Goal: Download file/media

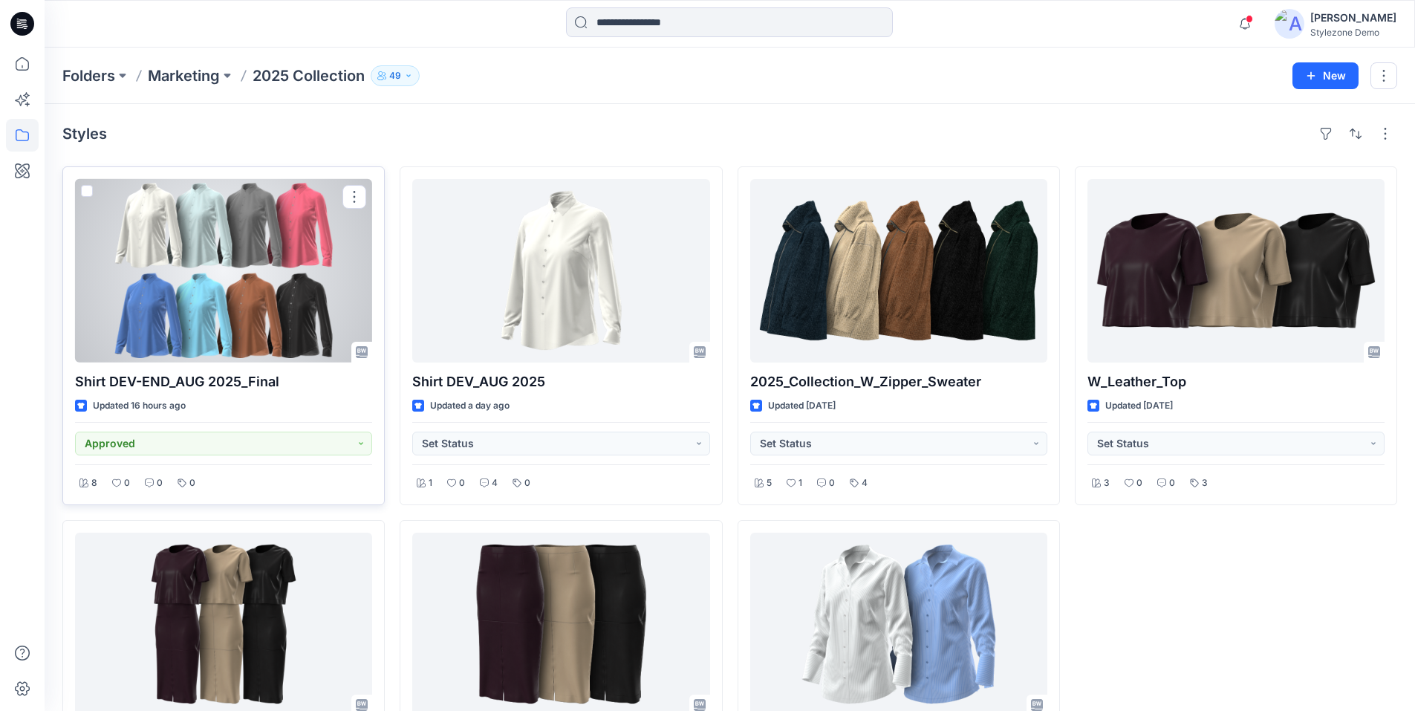
click at [190, 295] on div at bounding box center [223, 270] width 297 height 183
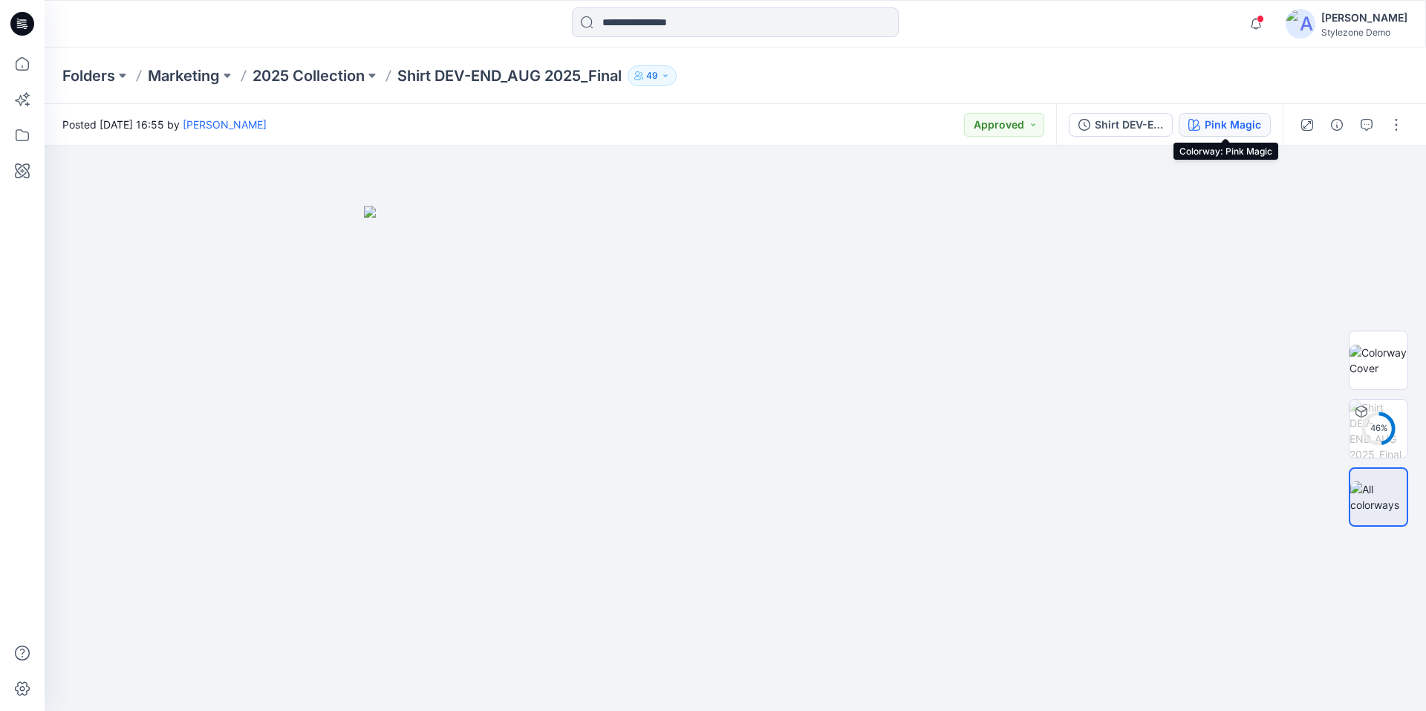
click at [1225, 123] on div "Pink Magic" at bounding box center [1233, 125] width 56 height 16
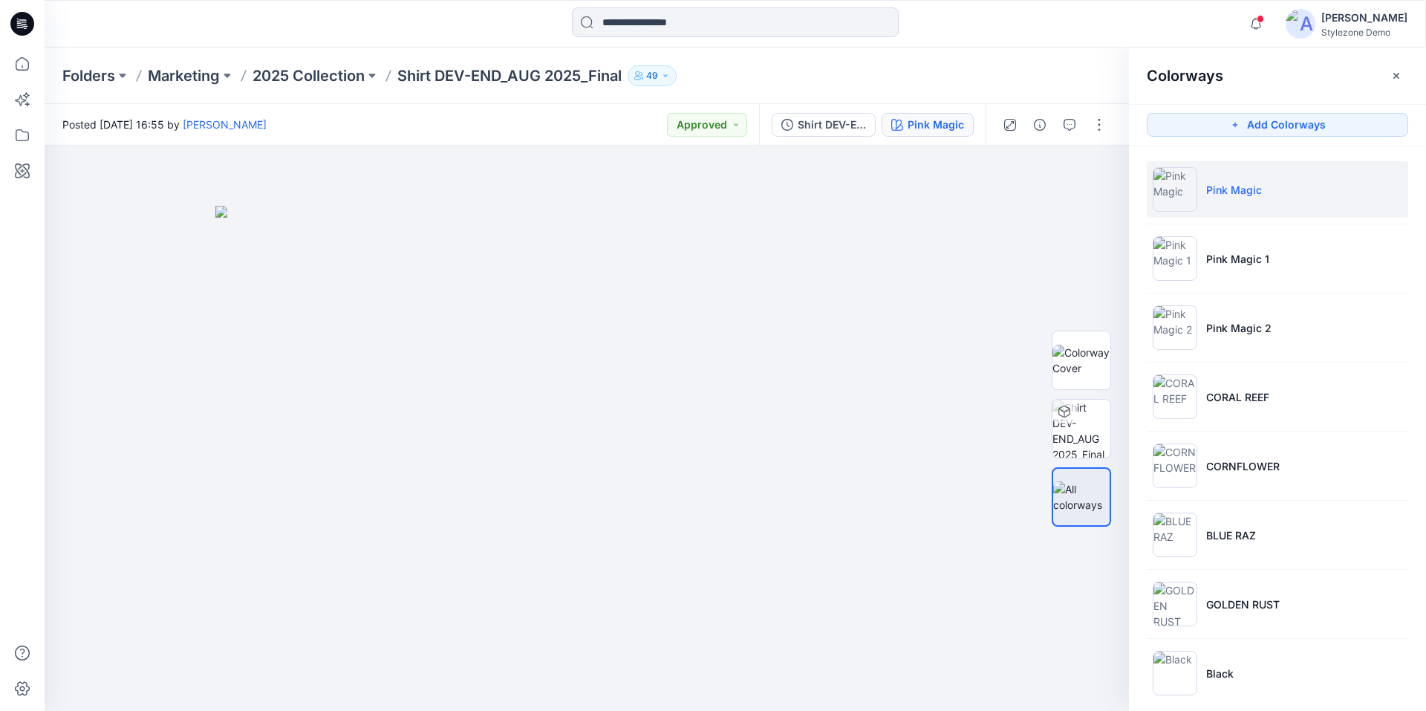
click at [1310, 191] on li "Pink Magic" at bounding box center [1278, 189] width 262 height 56
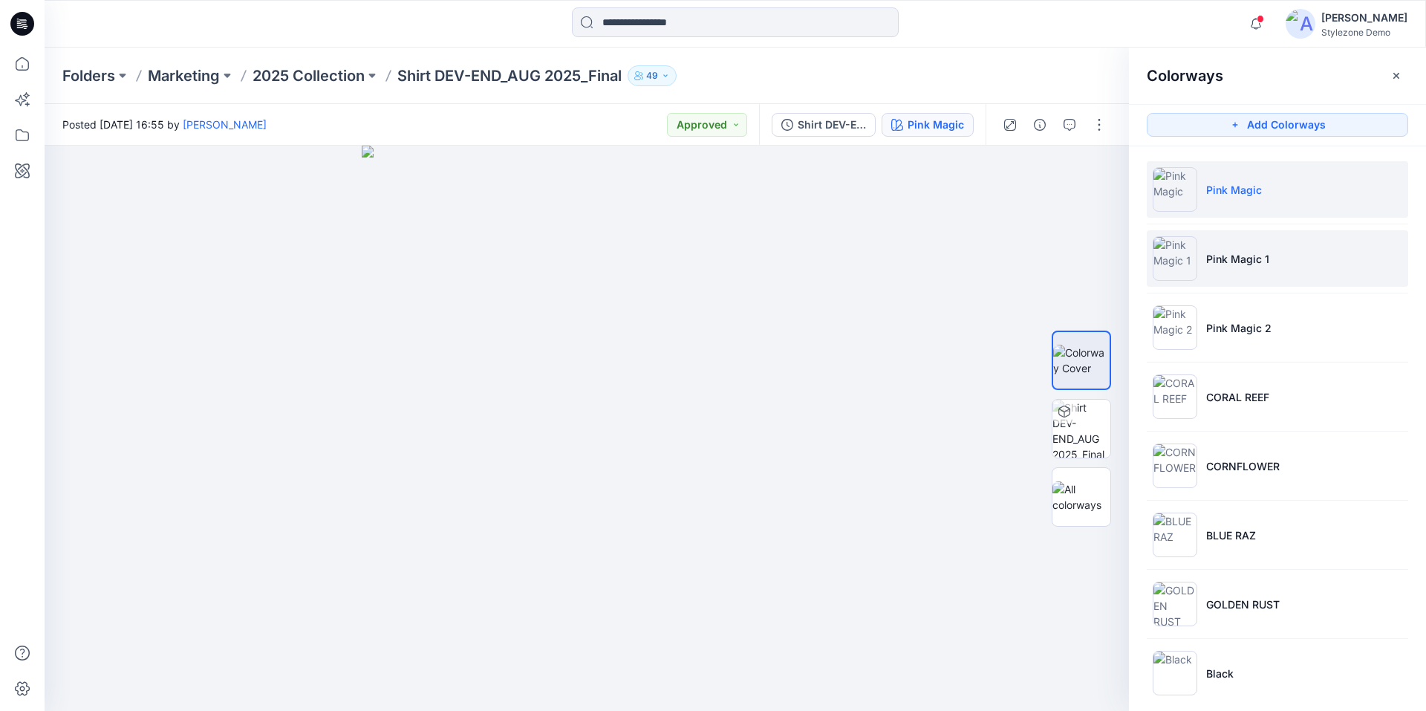
click at [1244, 271] on li "Pink Magic 1" at bounding box center [1278, 258] width 262 height 56
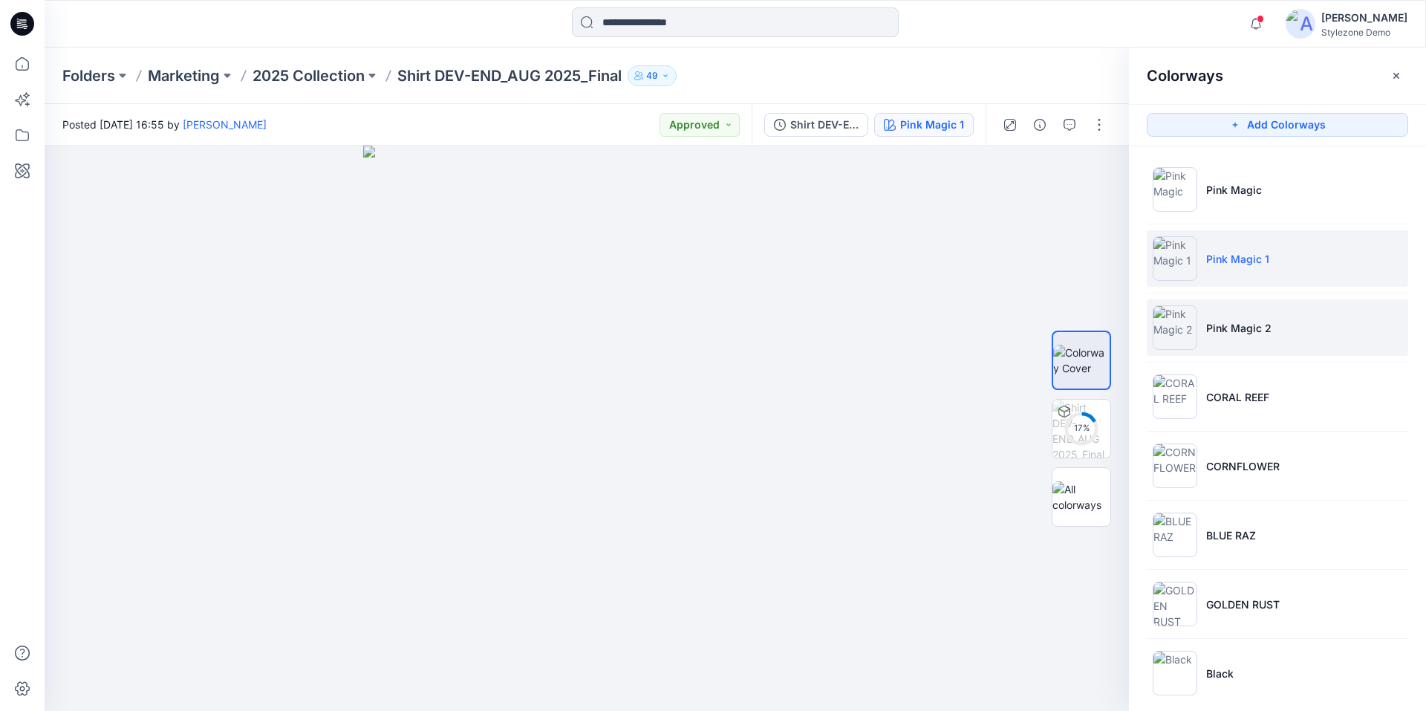
click at [1263, 338] on li "Pink Magic 2" at bounding box center [1278, 327] width 262 height 56
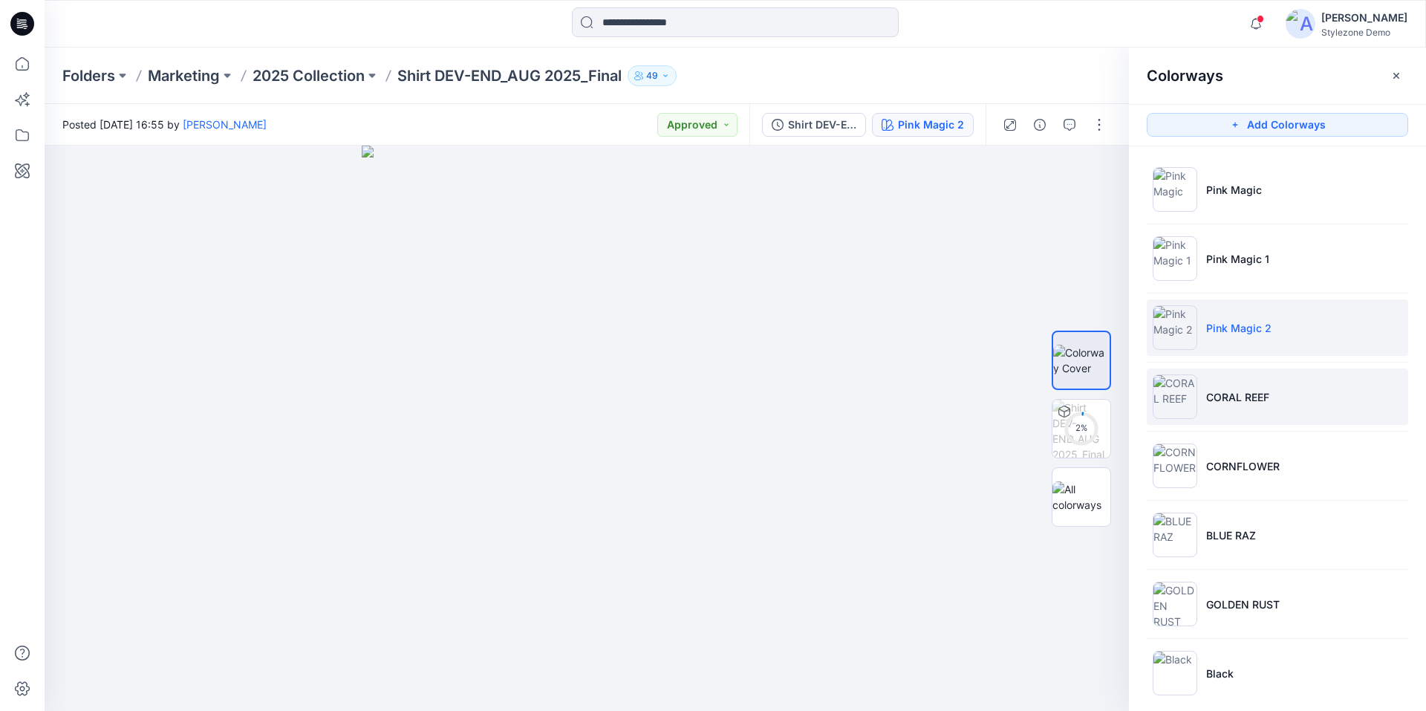
click at [1279, 410] on li "CORAL REEF" at bounding box center [1278, 396] width 262 height 56
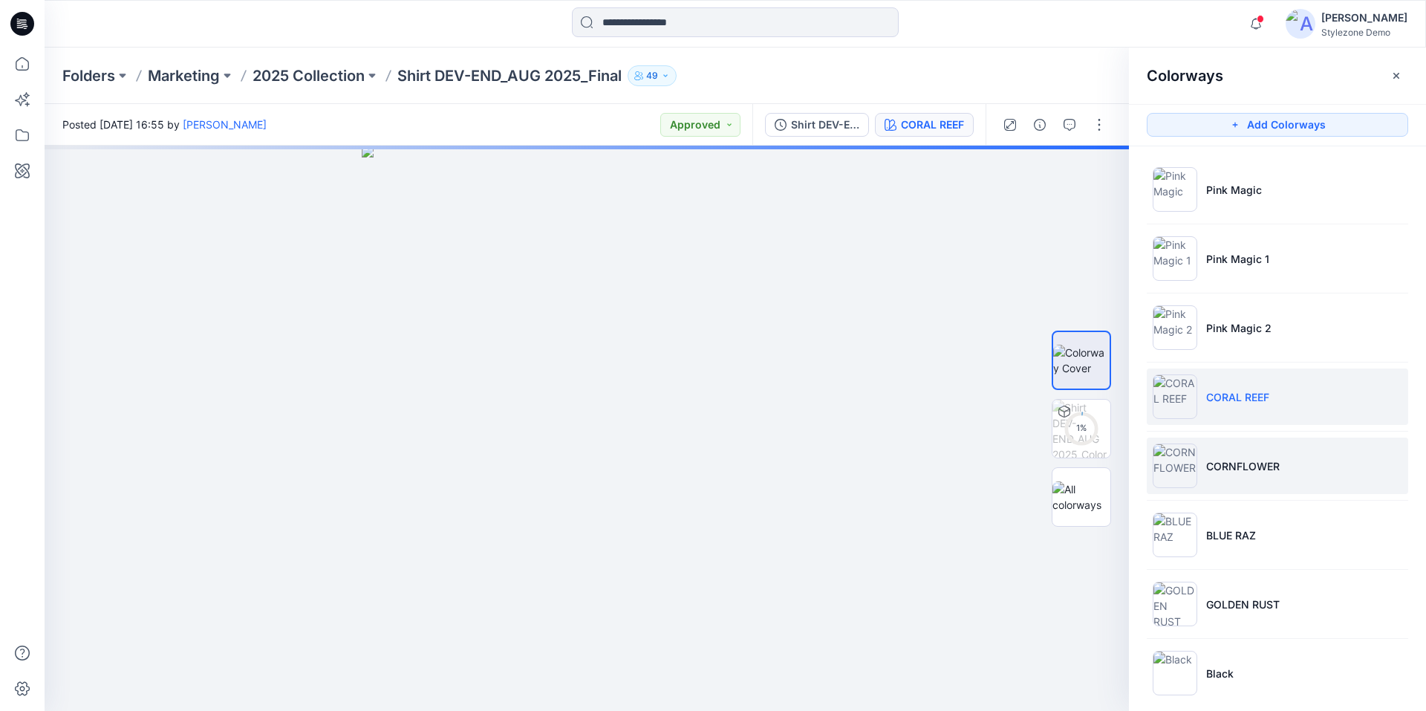
click at [1291, 471] on li "CORNFLOWER" at bounding box center [1278, 466] width 262 height 56
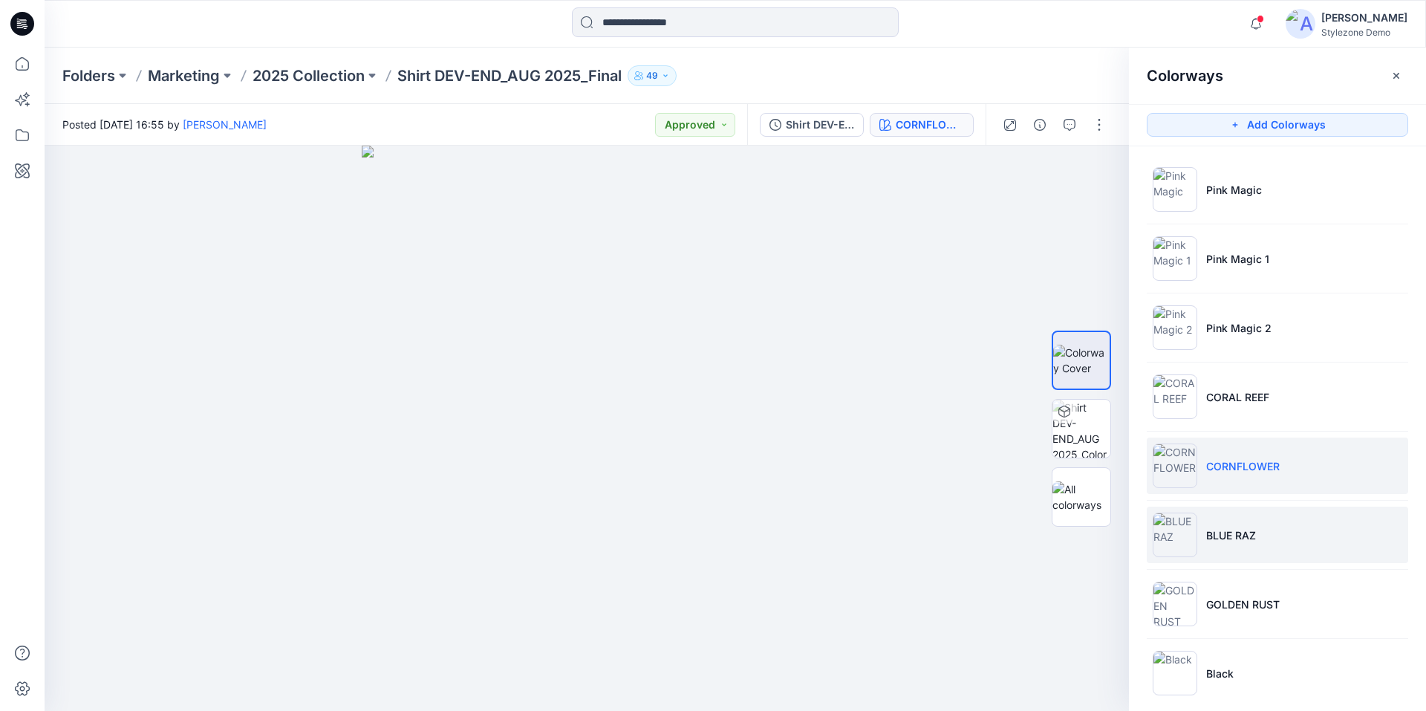
click at [1296, 518] on li "BLUE RAZ" at bounding box center [1278, 535] width 262 height 56
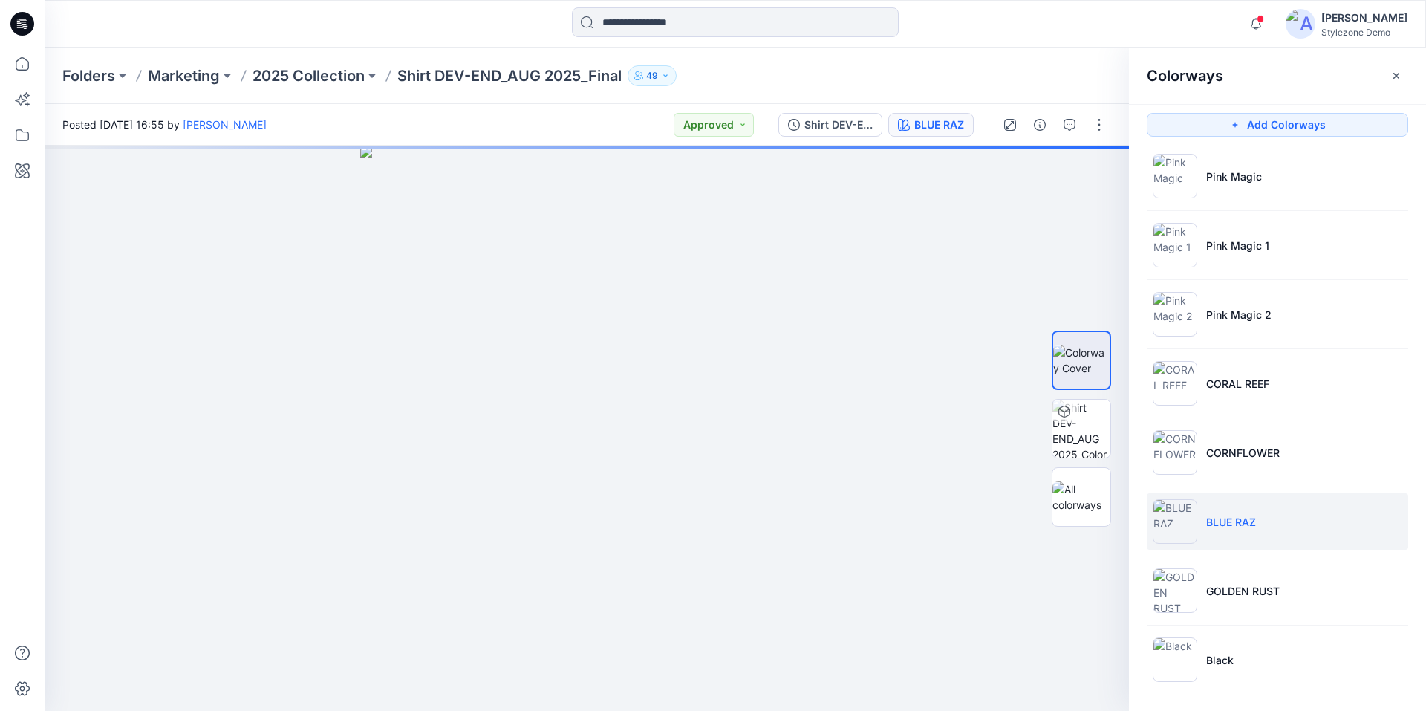
scroll to position [17, 0]
click at [1281, 582] on li "GOLDEN RUST" at bounding box center [1278, 587] width 262 height 56
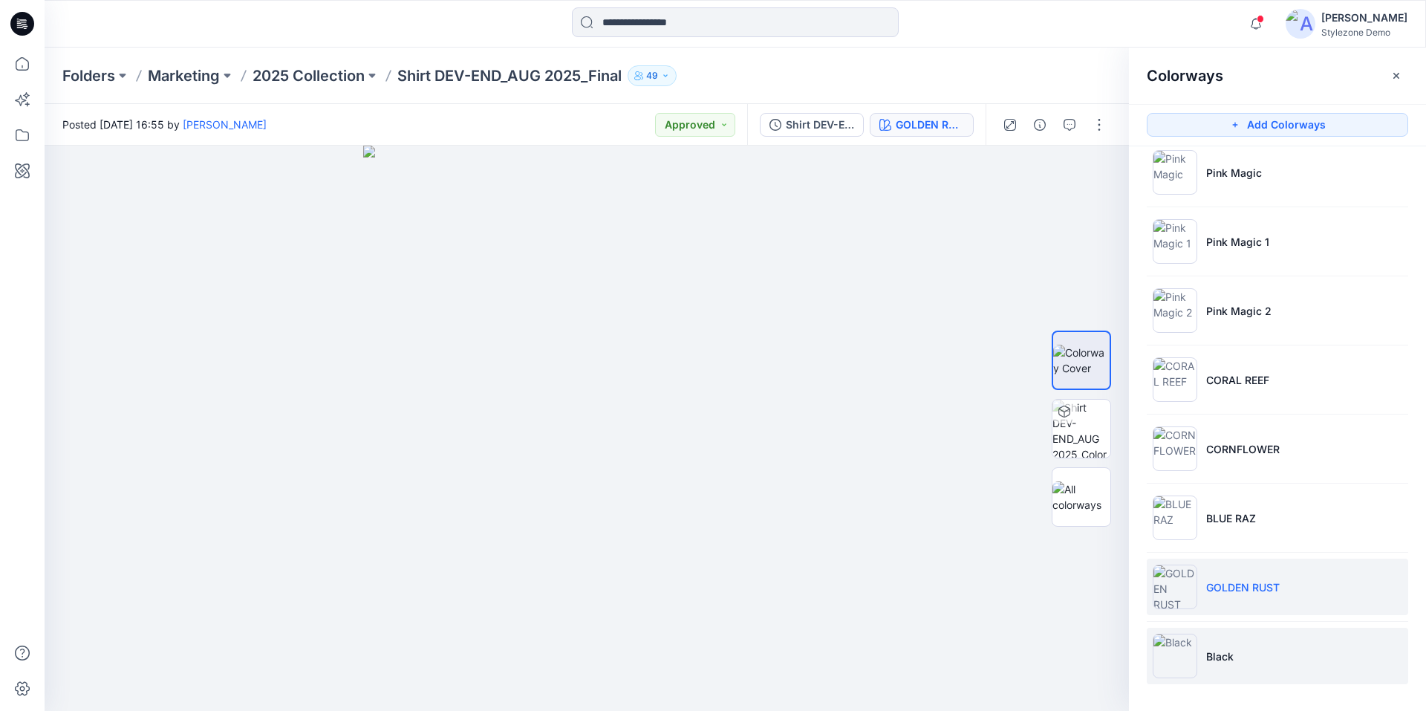
click at [1258, 659] on li "Black" at bounding box center [1278, 656] width 262 height 56
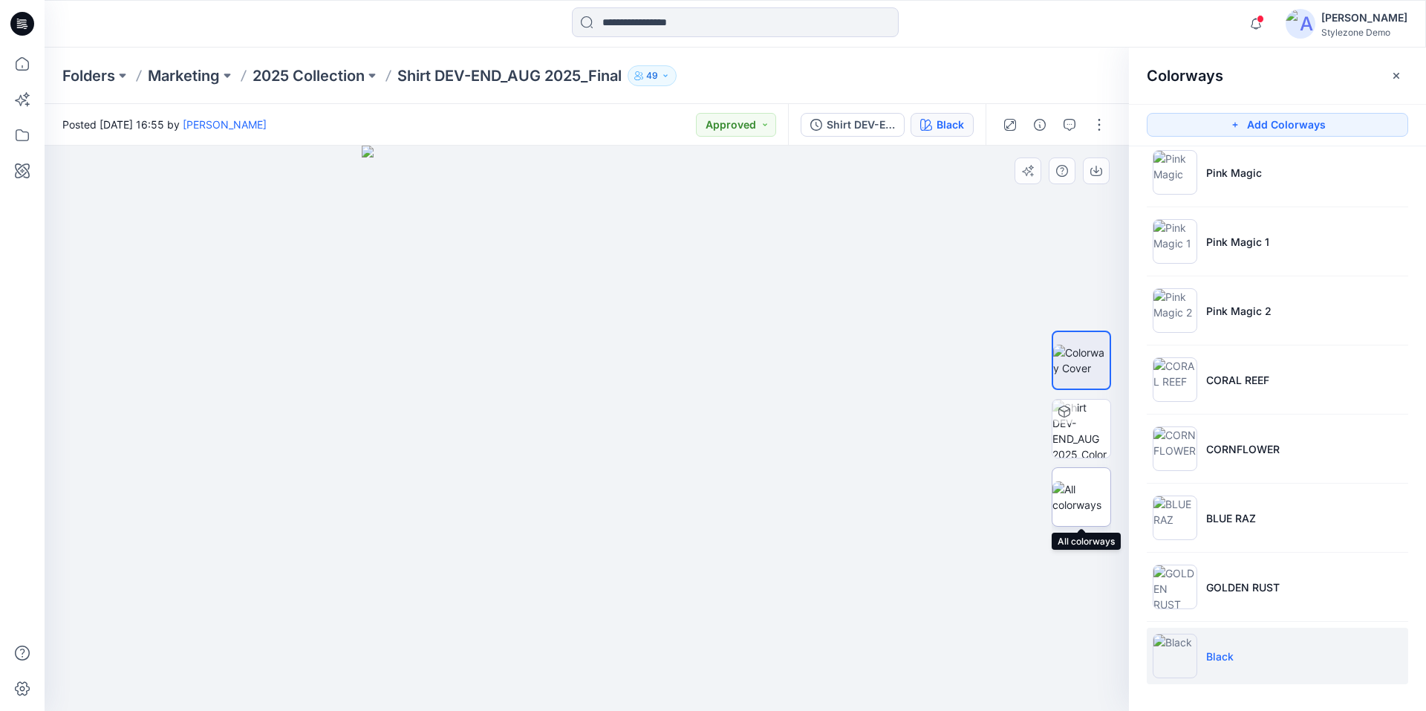
click at [1072, 510] on img at bounding box center [1082, 496] width 58 height 31
click at [1398, 79] on icon "button" at bounding box center [1397, 76] width 12 height 12
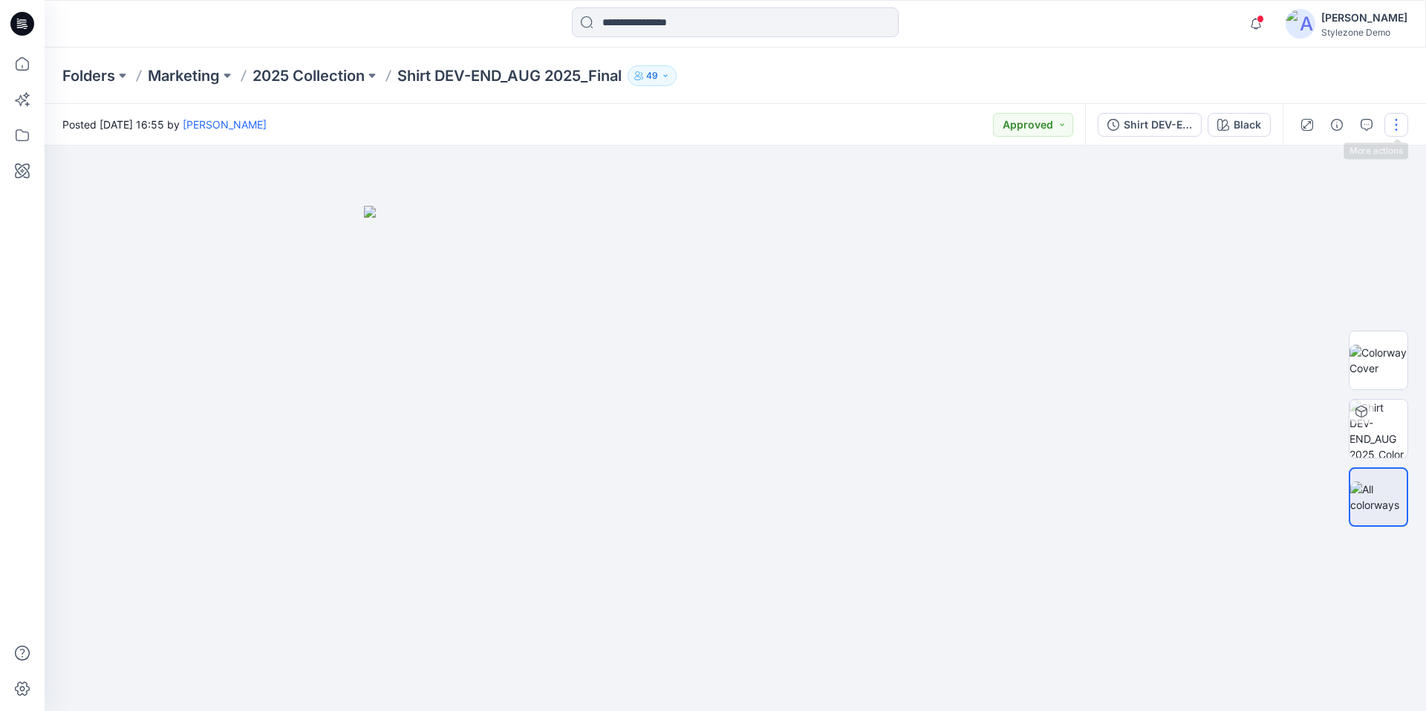
click at [1396, 129] on button "button" at bounding box center [1397, 125] width 24 height 24
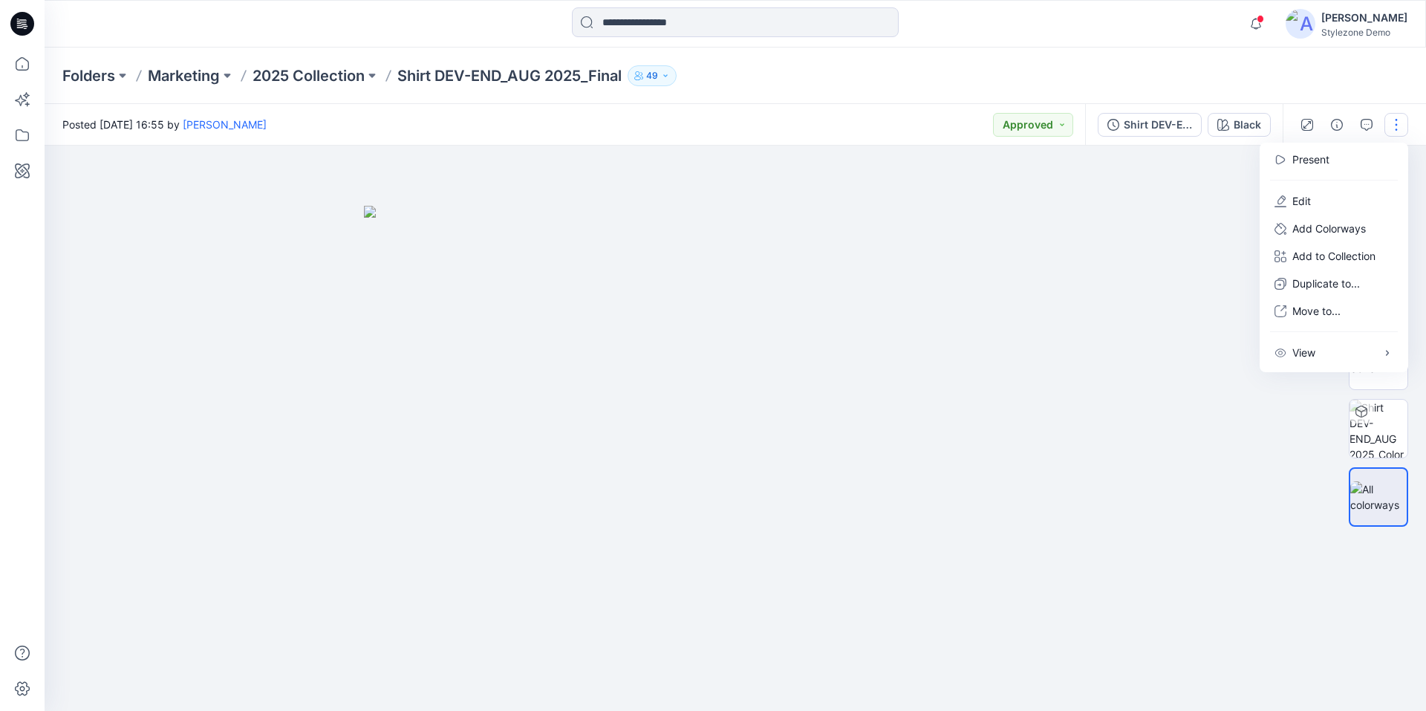
click at [1396, 129] on button "button" at bounding box center [1397, 125] width 24 height 24
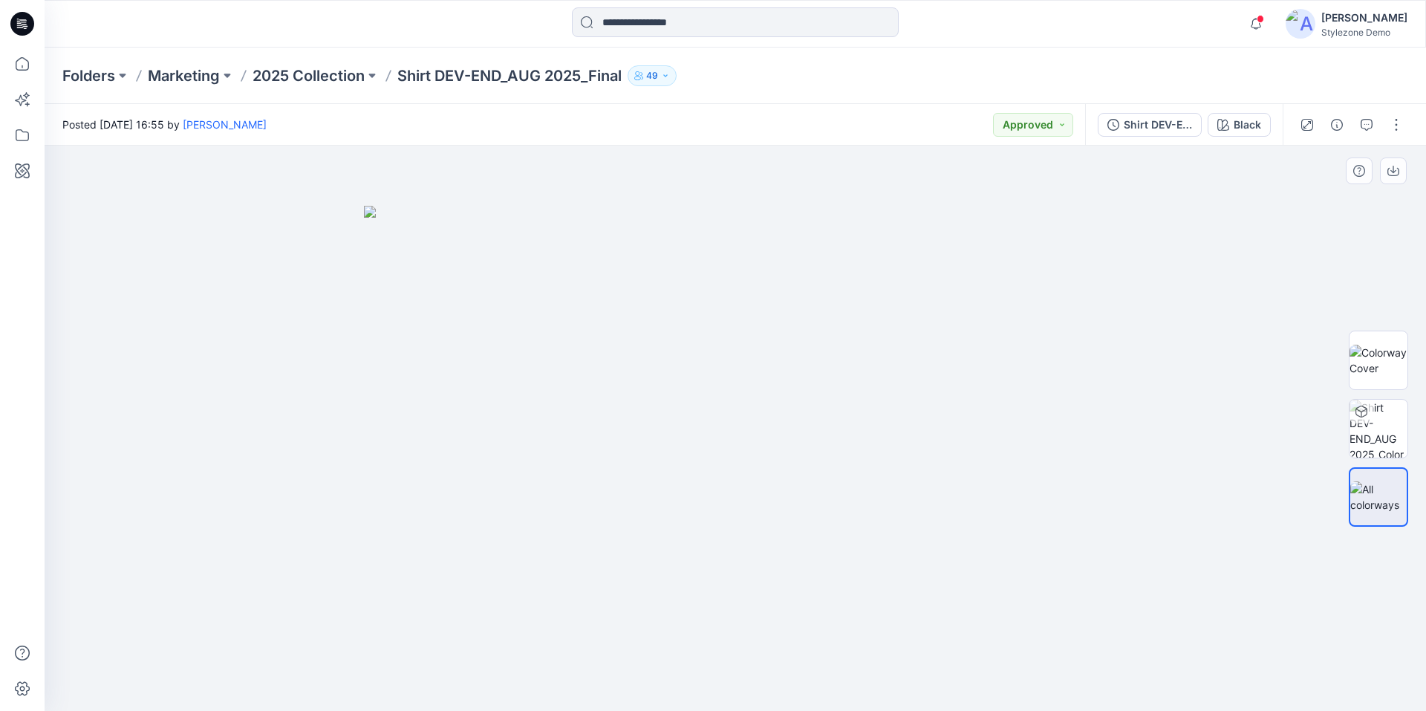
click at [1107, 198] on div at bounding box center [736, 428] width 1382 height 565
click at [1165, 128] on div "Shirt DEV-END_AUG 2025_Colorways - Generated Colorways" at bounding box center [1158, 125] width 68 height 16
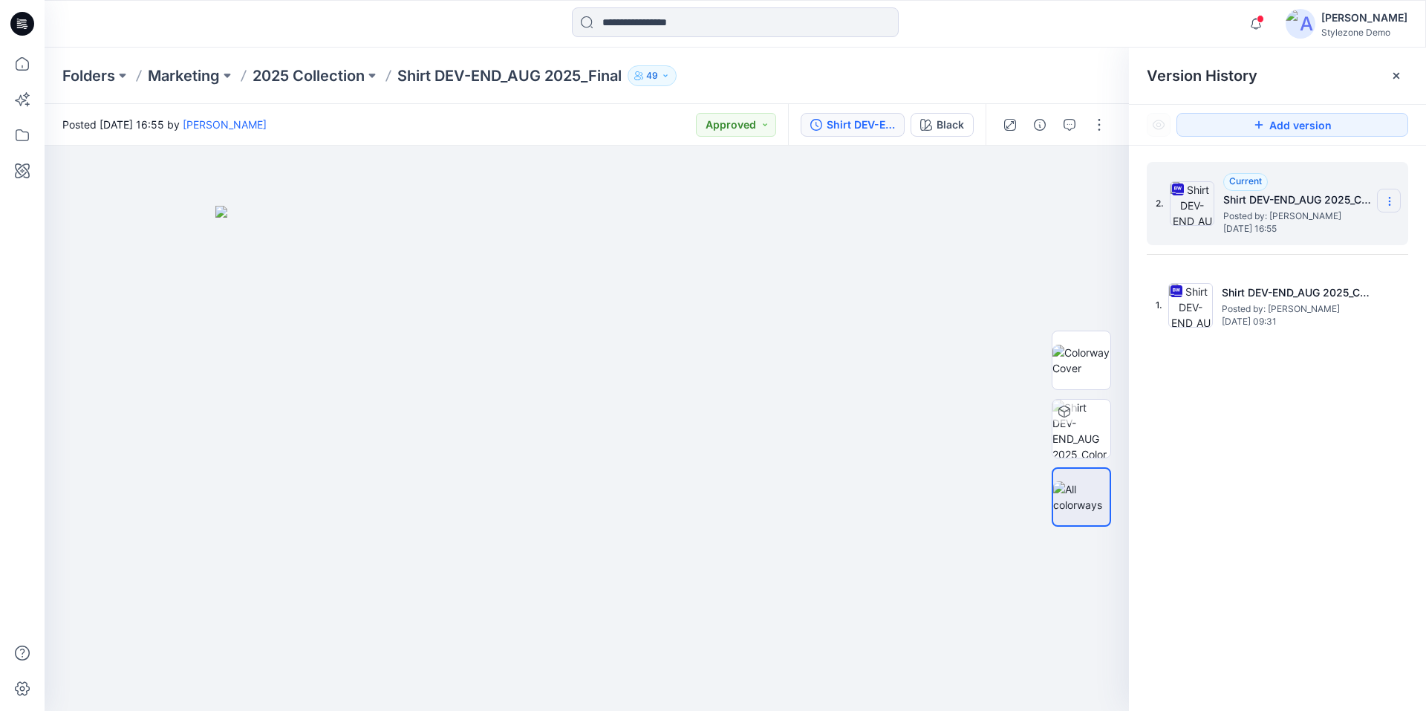
click at [1391, 200] on icon at bounding box center [1390, 201] width 12 height 12
click at [1344, 486] on div "2. Current Shirt DEV-END_AUG 2025_Colorways - Generated Colorways Posted by: [P…" at bounding box center [1277, 439] width 297 height 587
click at [1394, 77] on icon at bounding box center [1397, 76] width 12 height 12
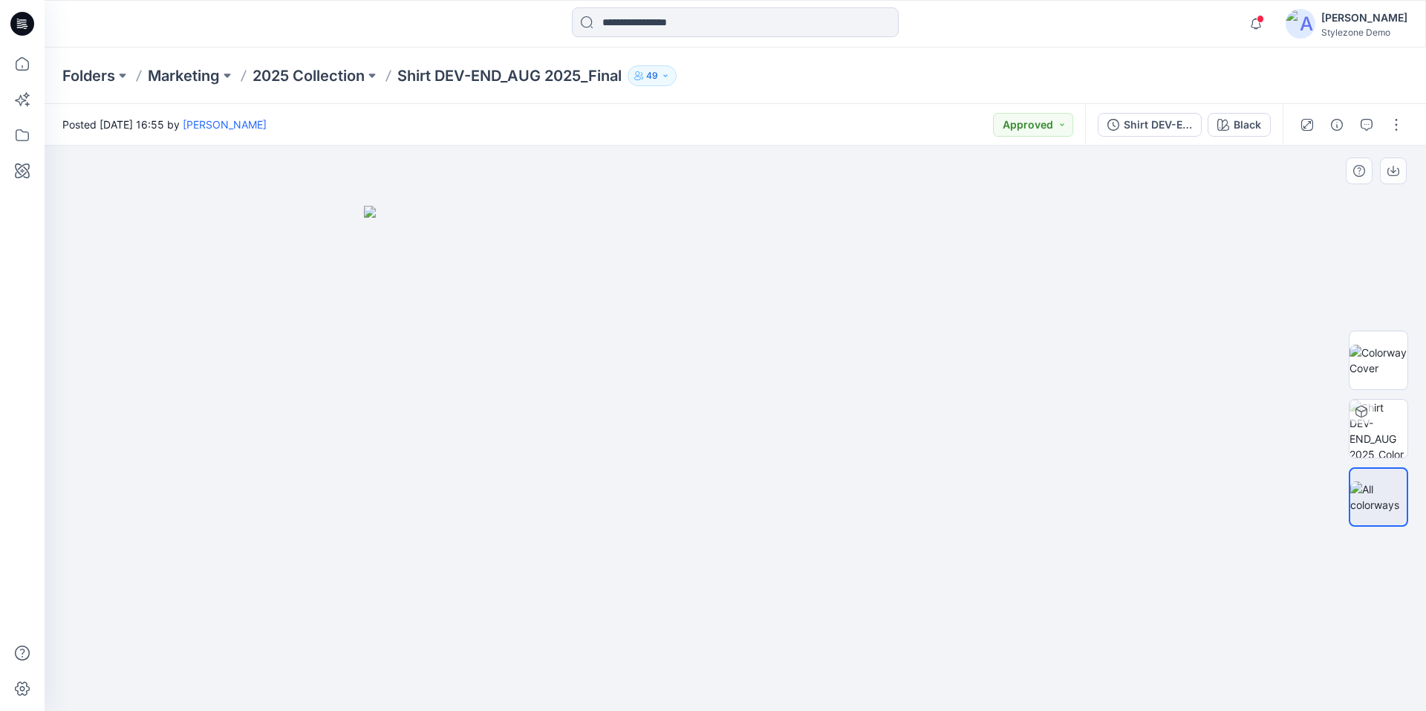
click at [1250, 280] on div at bounding box center [736, 428] width 1382 height 565
click at [301, 77] on p "2025 Collection" at bounding box center [309, 75] width 112 height 21
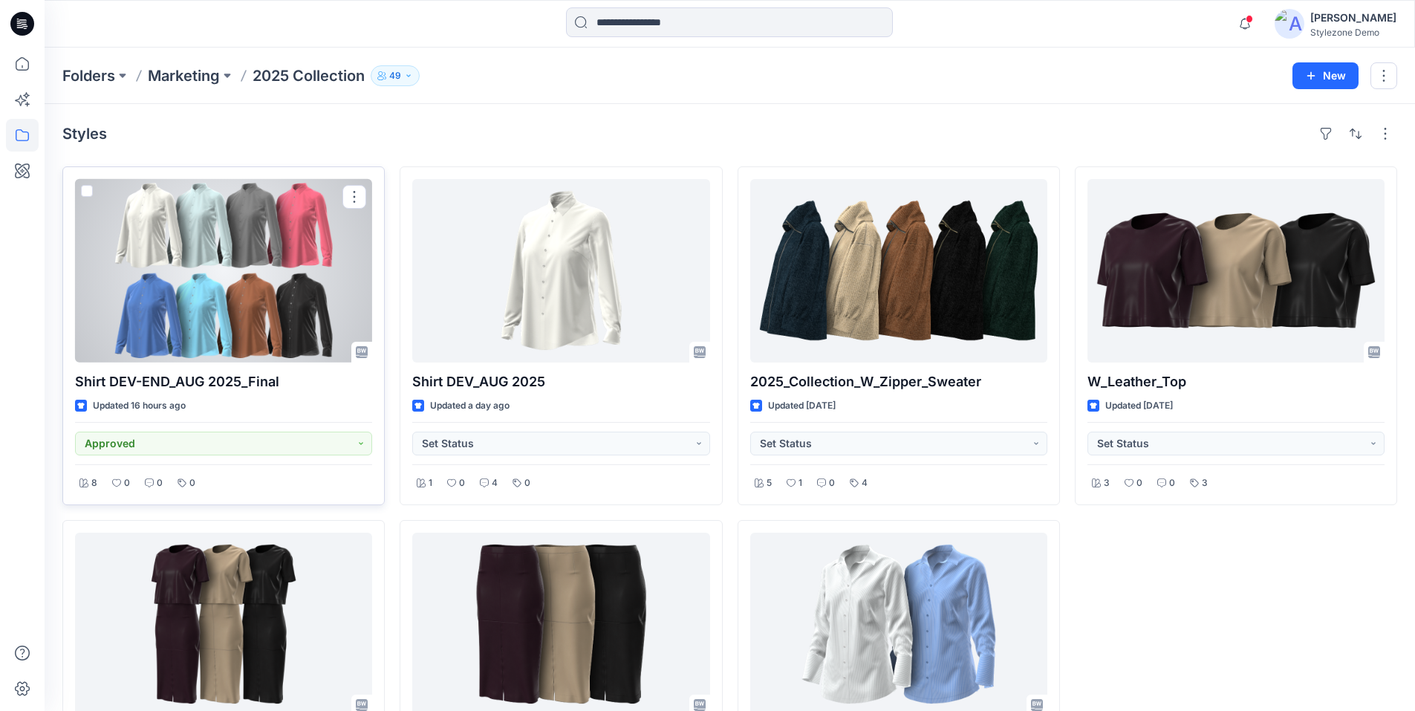
click at [88, 191] on span at bounding box center [87, 191] width 12 height 12
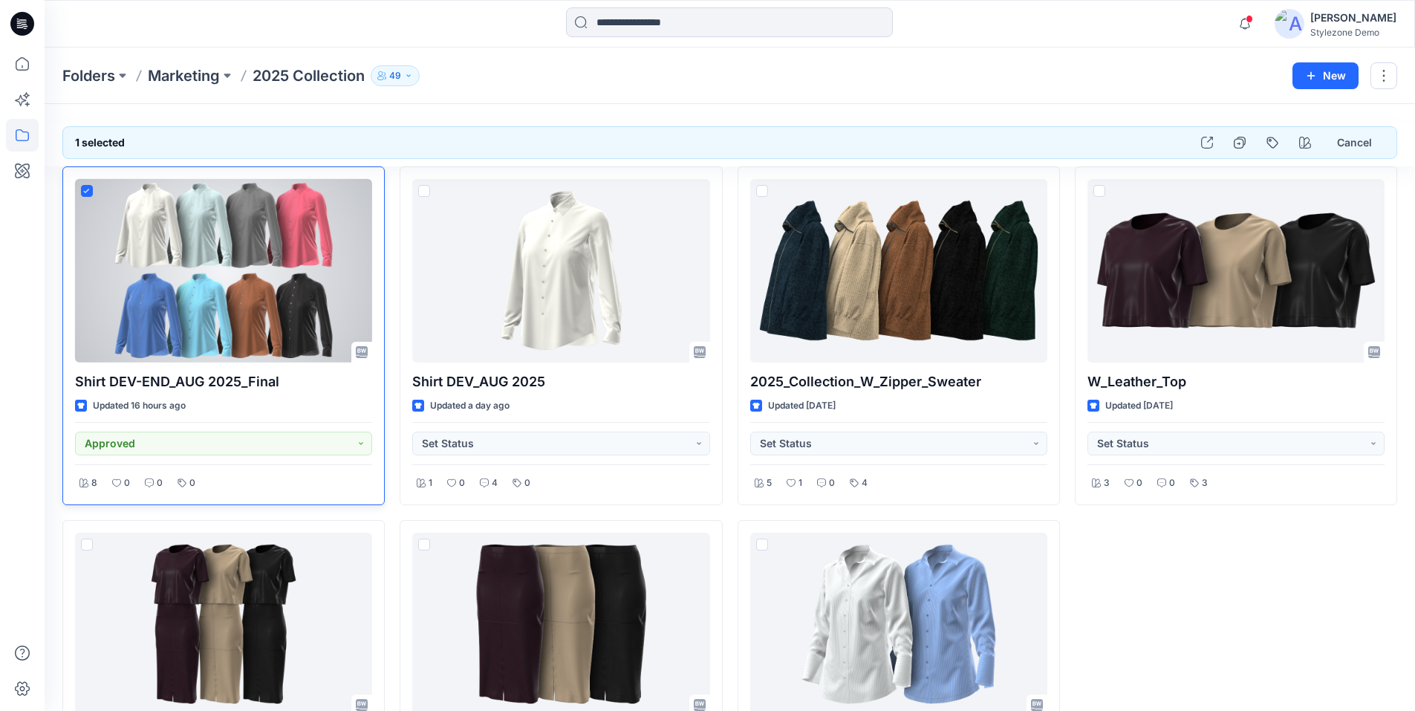
click at [264, 313] on div at bounding box center [223, 270] width 297 height 183
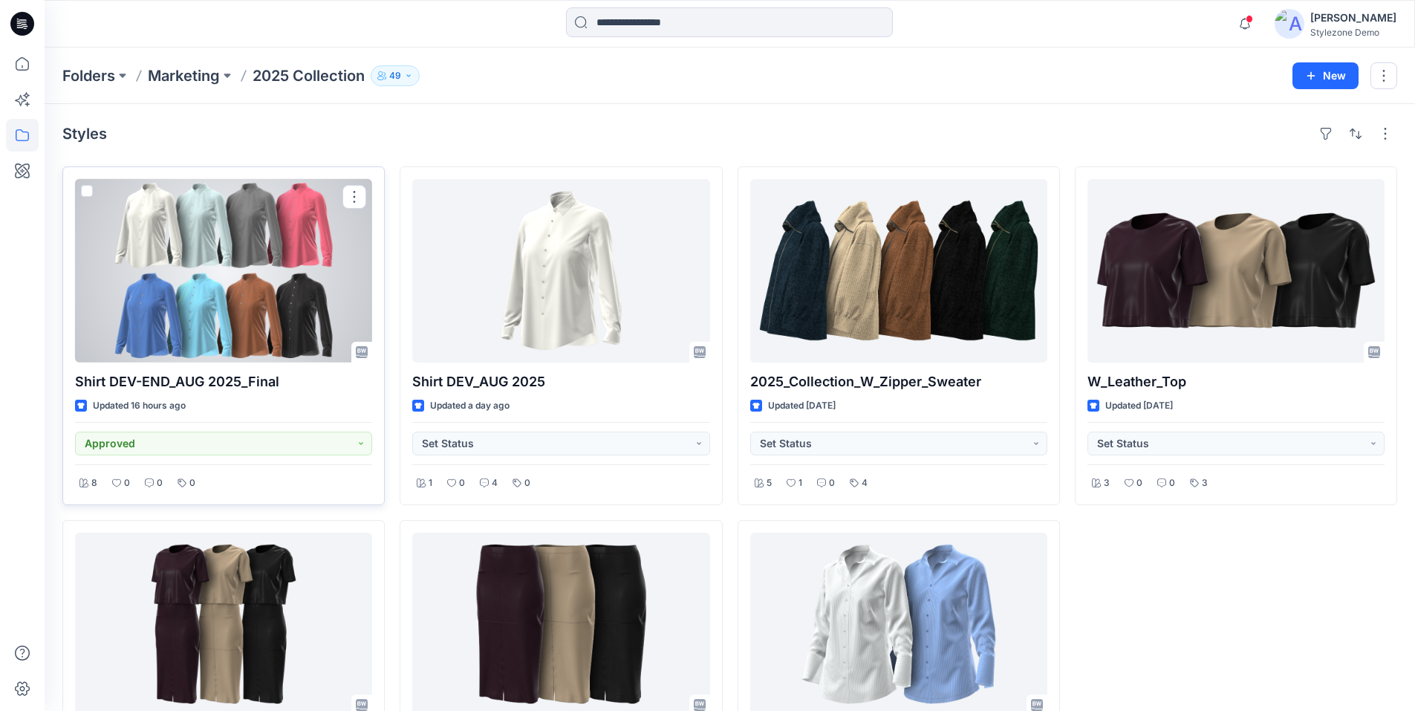
click at [227, 328] on div at bounding box center [223, 270] width 297 height 183
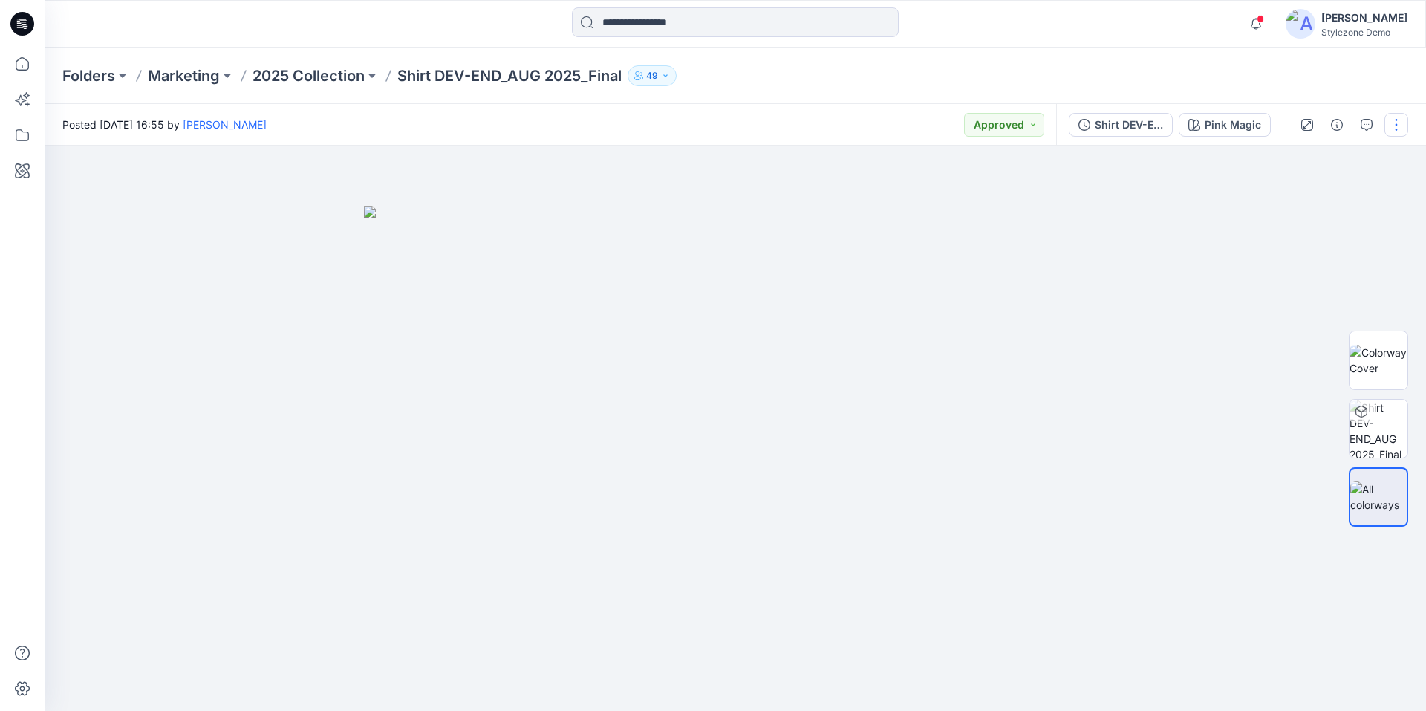
click at [1402, 127] on button "button" at bounding box center [1397, 125] width 24 height 24
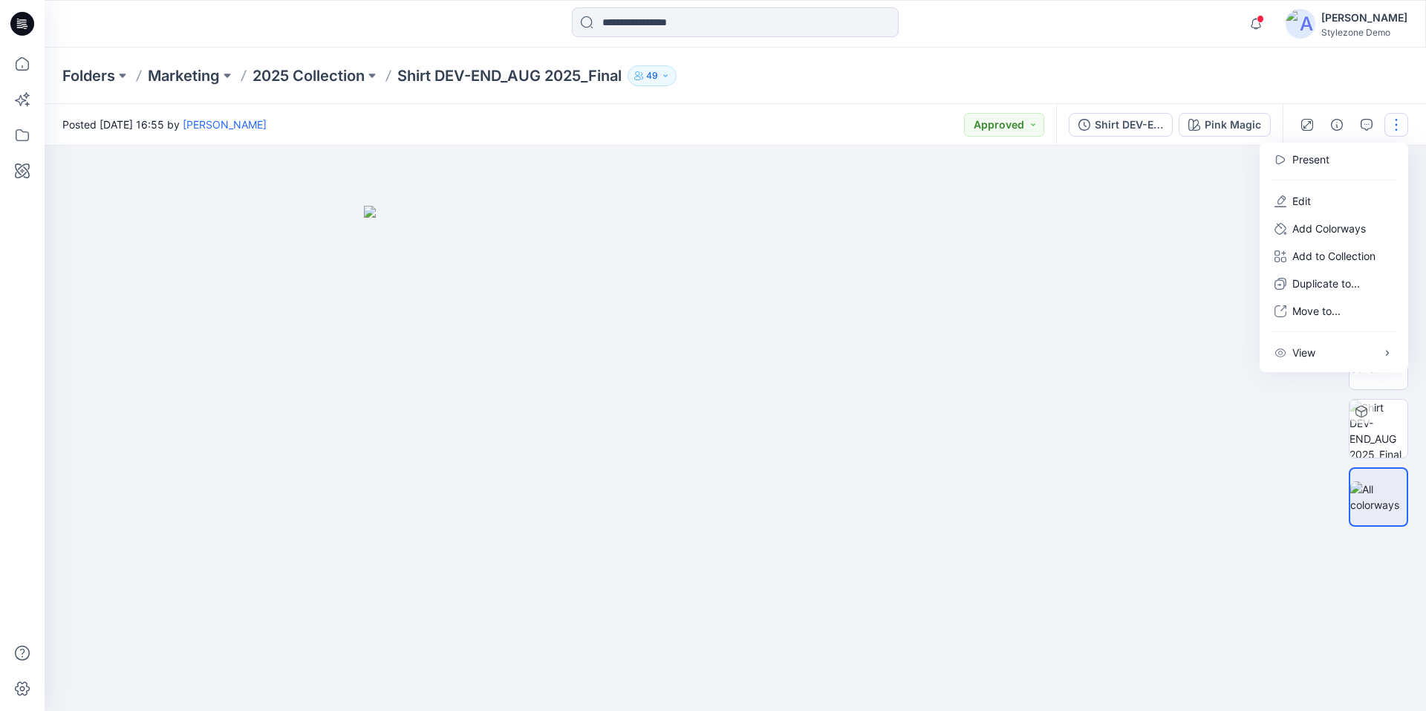
click at [1129, 291] on div at bounding box center [736, 428] width 1382 height 565
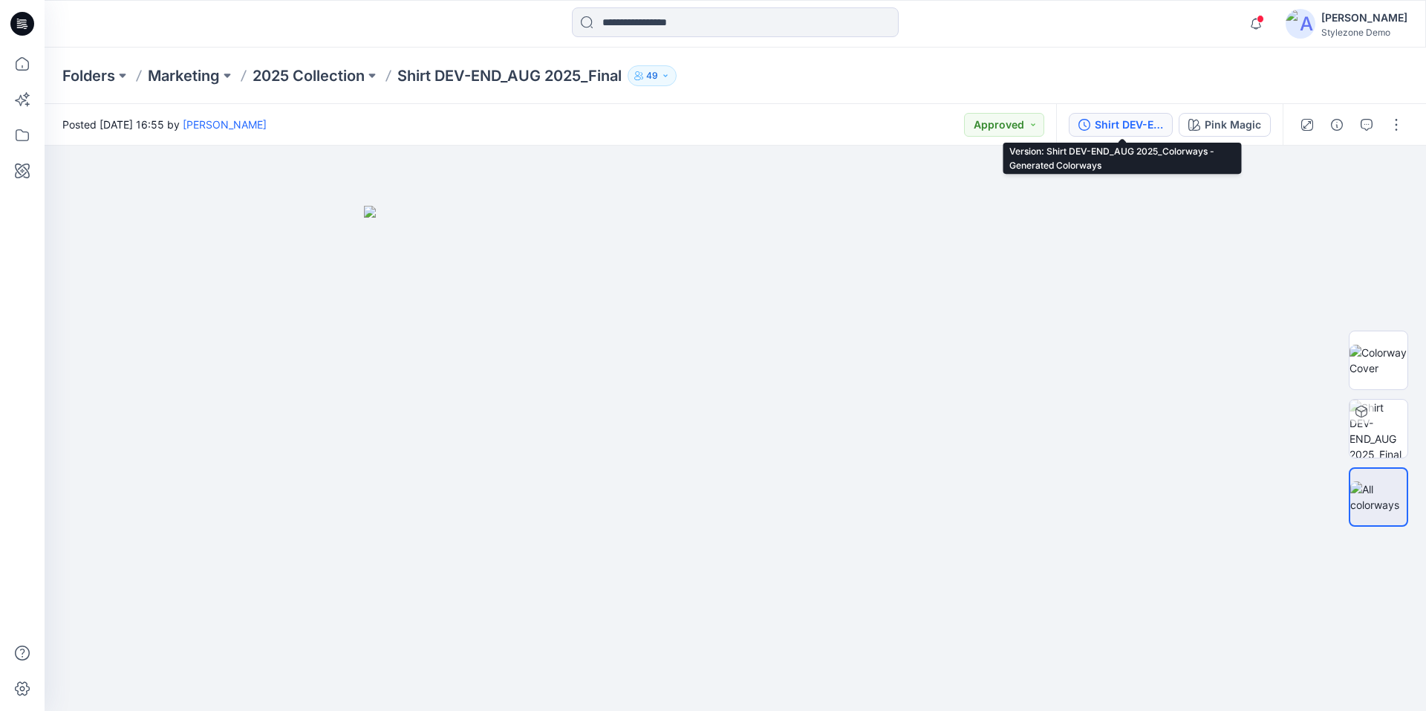
click at [1152, 132] on div "Shirt DEV-END_AUG 2025_Colorways - Generated Colorways" at bounding box center [1129, 125] width 68 height 16
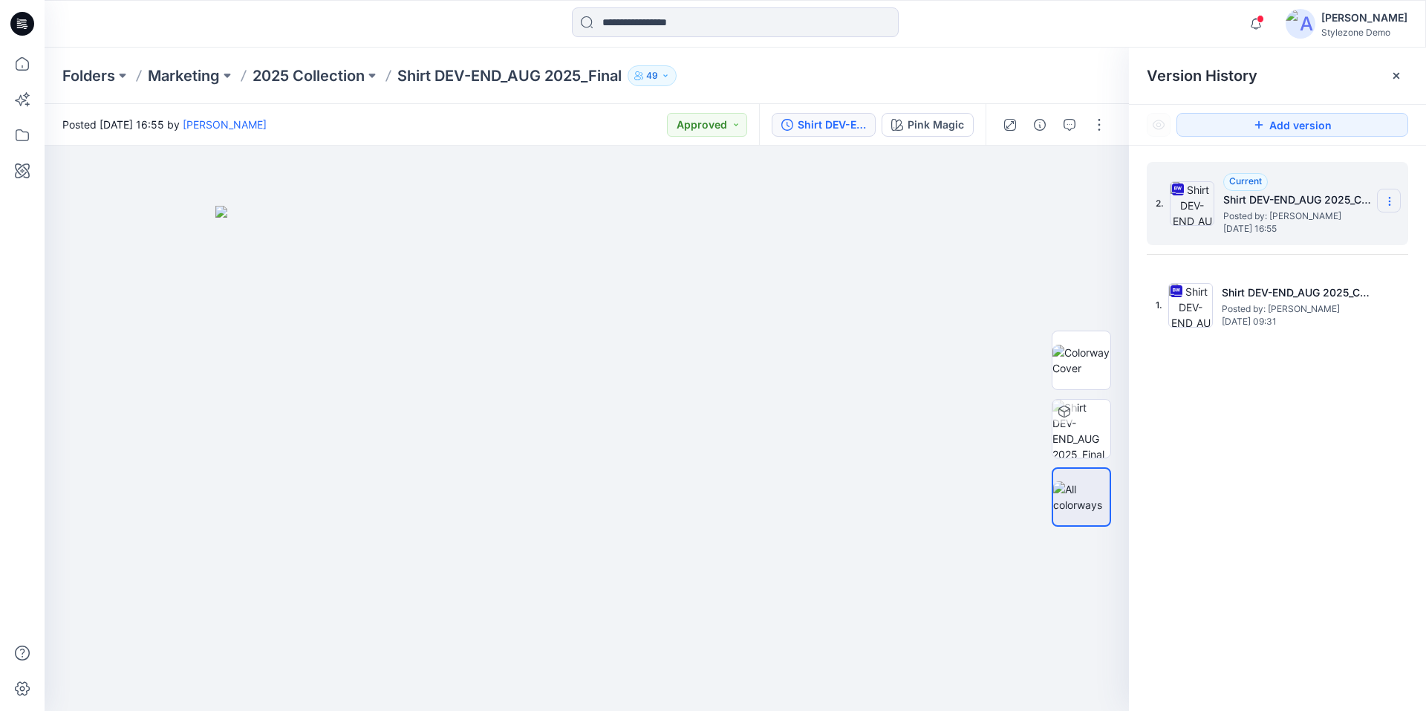
click at [1390, 201] on icon at bounding box center [1389, 201] width 1 height 1
click at [1330, 230] on span "Download Source BW File" at bounding box center [1315, 230] width 124 height 18
